Goal: Book appointment/travel/reservation

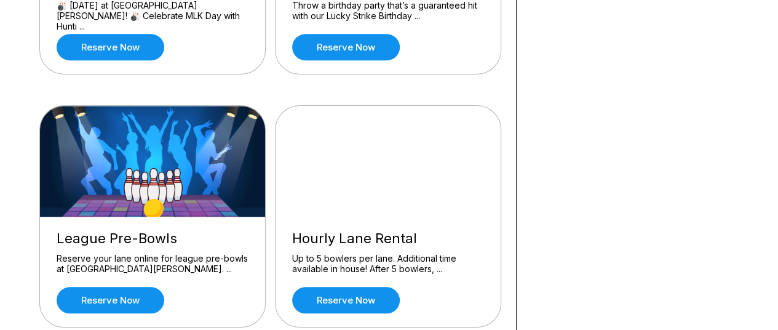
scroll to position [554, 0]
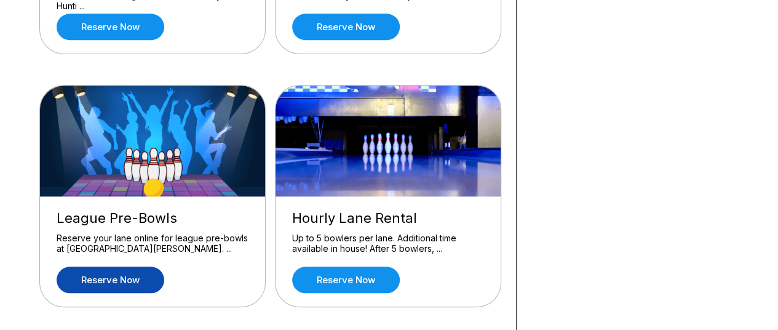
click at [109, 279] on link "Reserve now" at bounding box center [111, 279] width 108 height 26
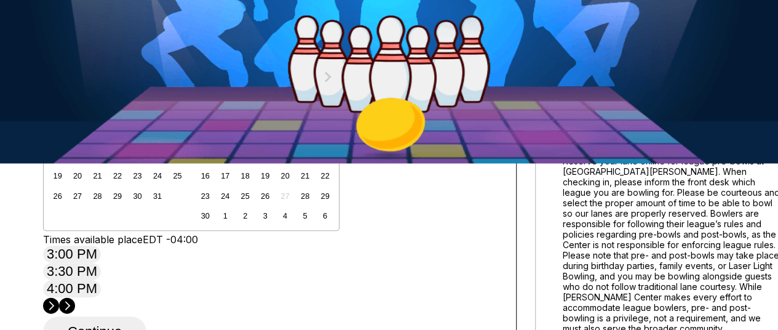
scroll to position [185, 0]
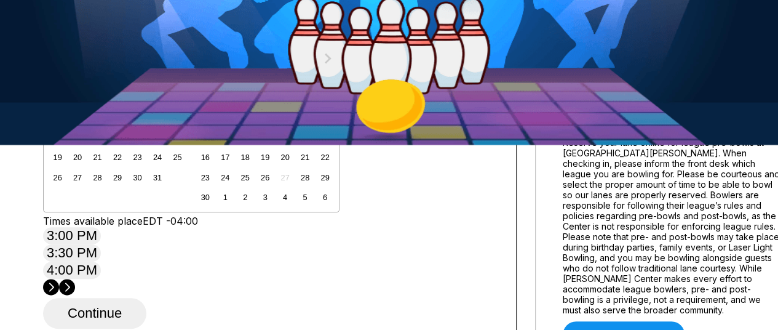
click at [186, 106] on div "4" at bounding box center [177, 97] width 17 height 17
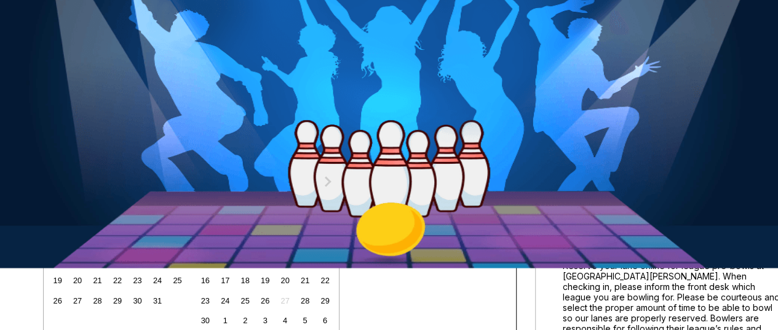
scroll to position [123, 0]
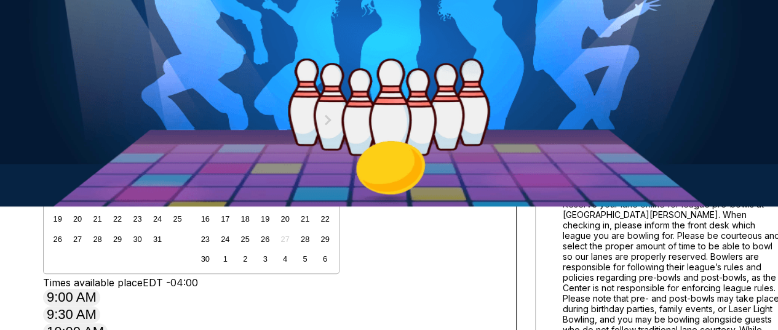
click at [135, 52] on icon at bounding box center [138, 48] width 7 height 7
type input "*"
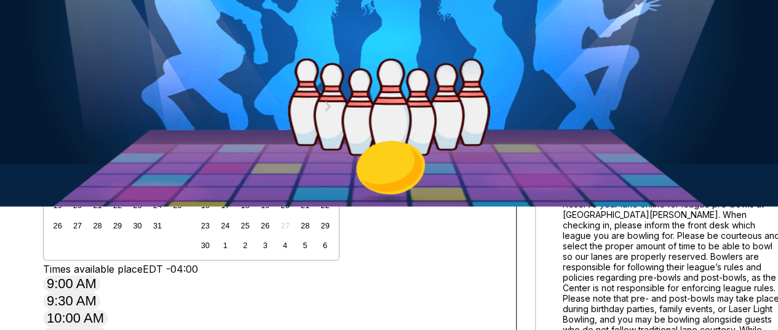
click at [142, 78] on icon at bounding box center [138, 74] width 7 height 7
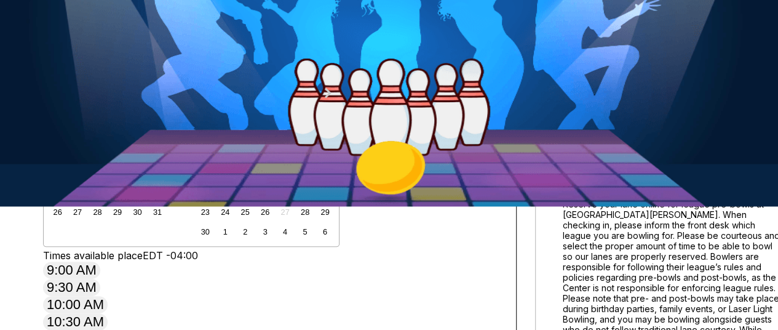
click at [60, 68] on button at bounding box center [51, 61] width 17 height 13
type input "*"
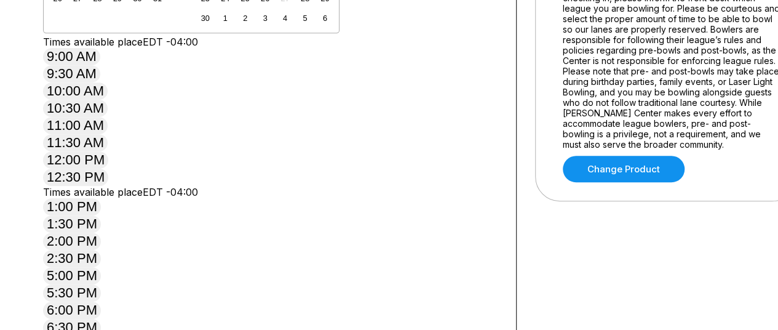
scroll to position [246, 0]
